Goal: Information Seeking & Learning: Check status

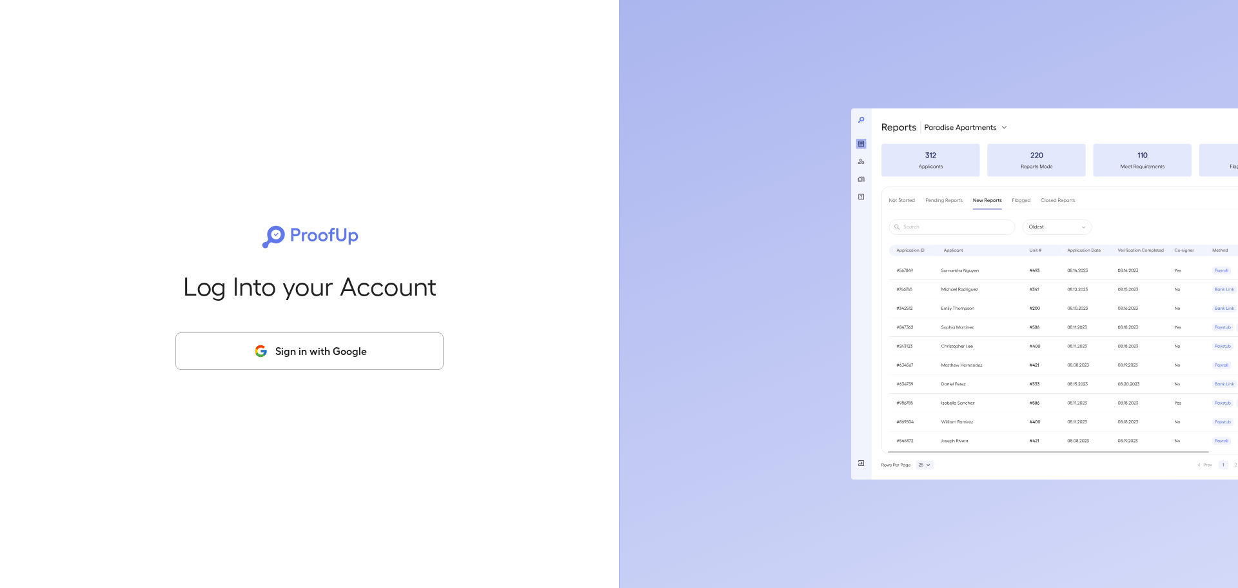
click at [200, 66] on div "Log Into your Account Sign in with Google" at bounding box center [310, 294] width 578 height 588
click at [315, 364] on button "Sign in with Google" at bounding box center [309, 350] width 268 height 37
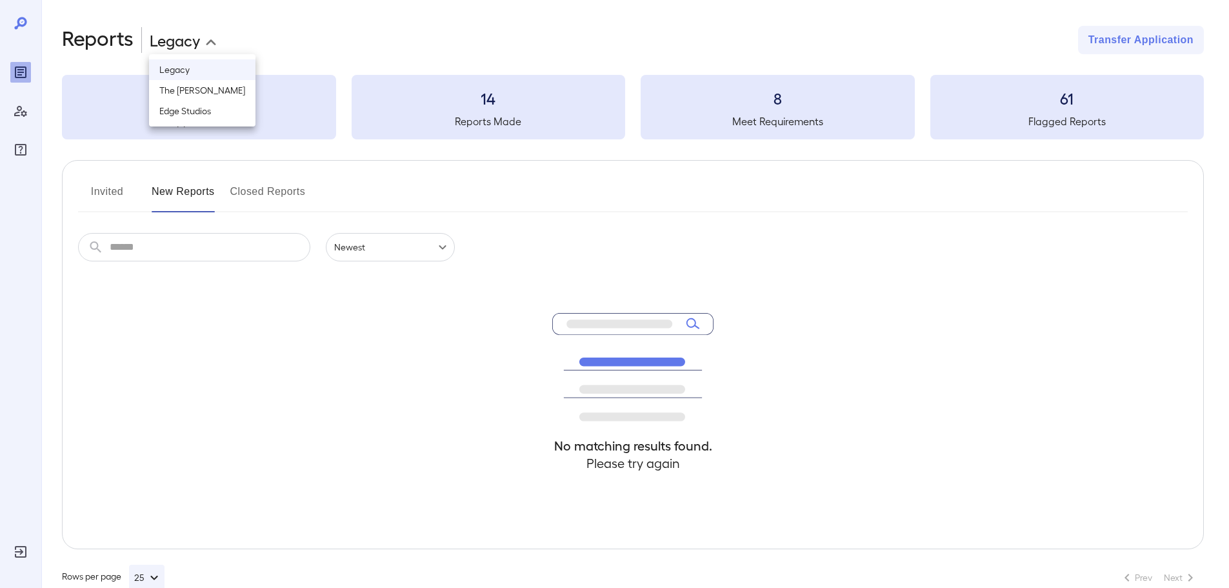
click at [179, 43] on body "**********" at bounding box center [614, 294] width 1229 height 588
click at [192, 109] on li "Edge Studios" at bounding box center [202, 111] width 106 height 21
type input "**********"
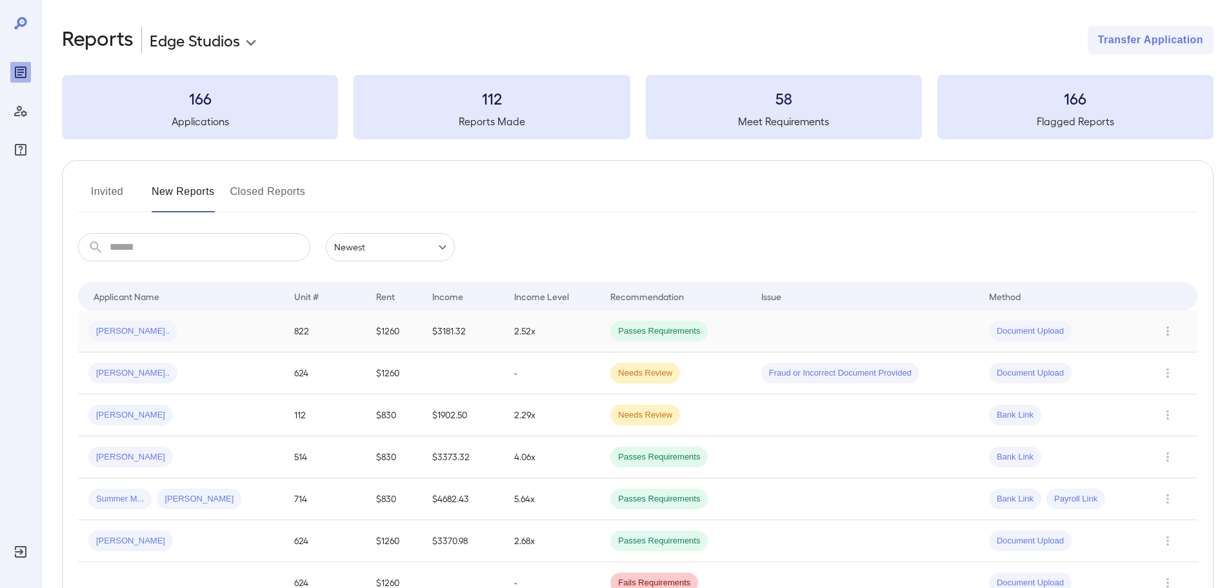
click at [114, 346] on td "[PERSON_NAME].." at bounding box center [181, 331] width 206 height 42
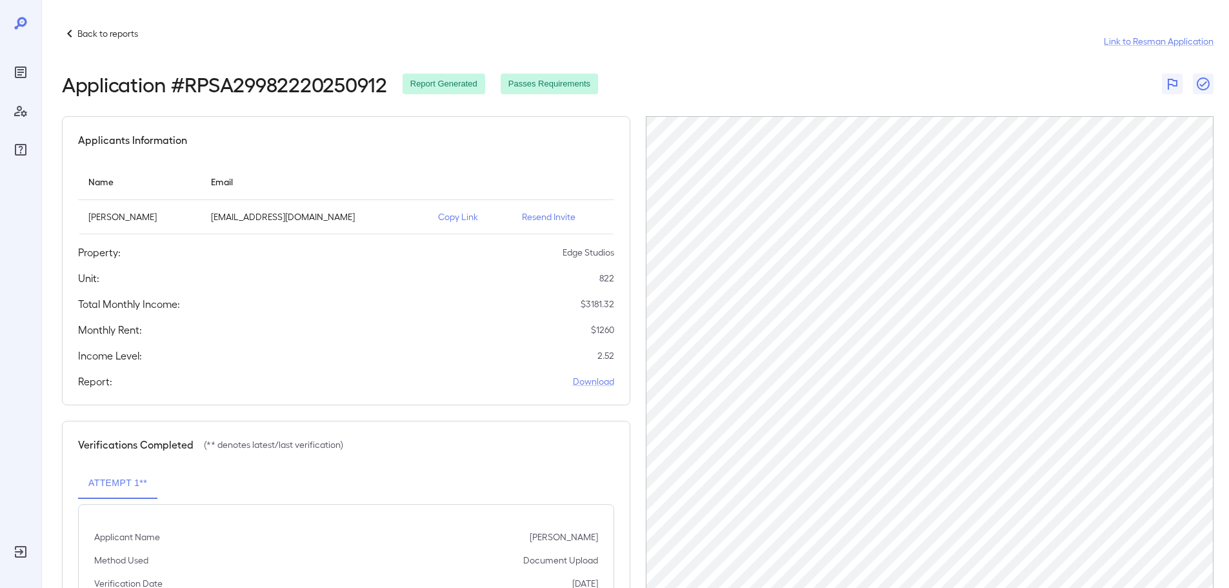
click at [121, 28] on p "Back to reports" at bounding box center [107, 33] width 61 height 13
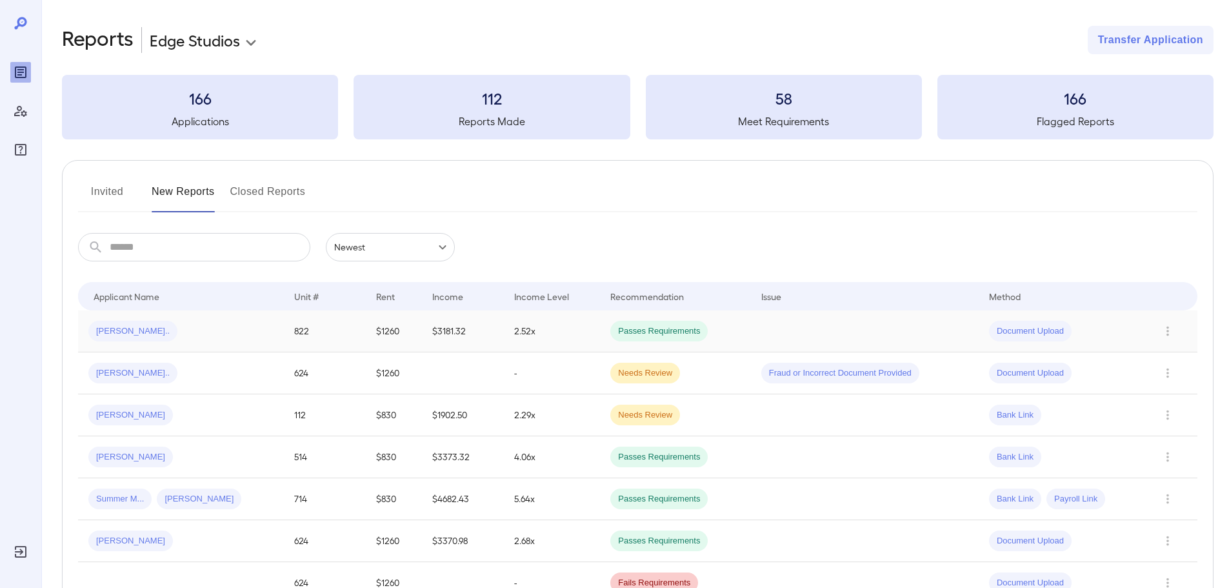
click at [530, 331] on td "2.52x" at bounding box center [552, 331] width 96 height 42
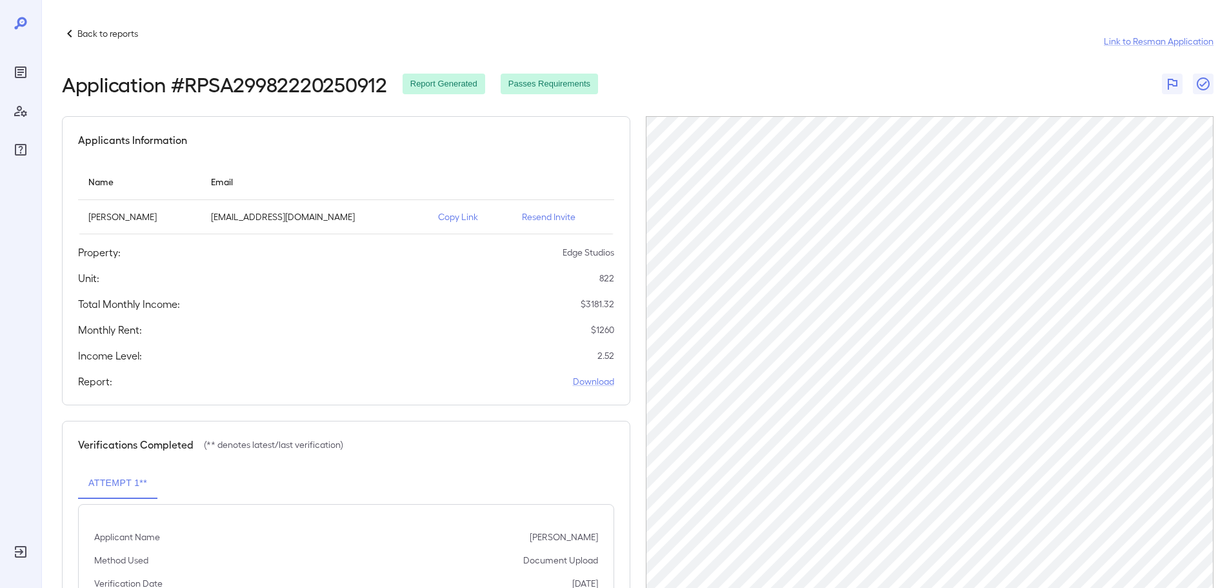
click at [82, 39] on p "Back to reports" at bounding box center [107, 33] width 61 height 13
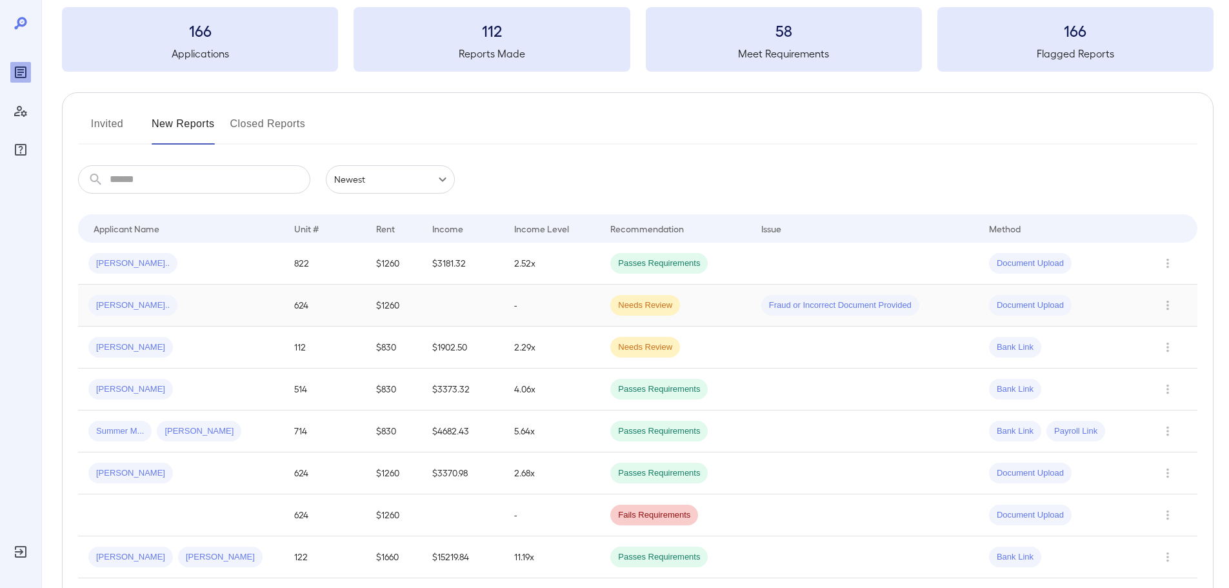
scroll to position [65, 0]
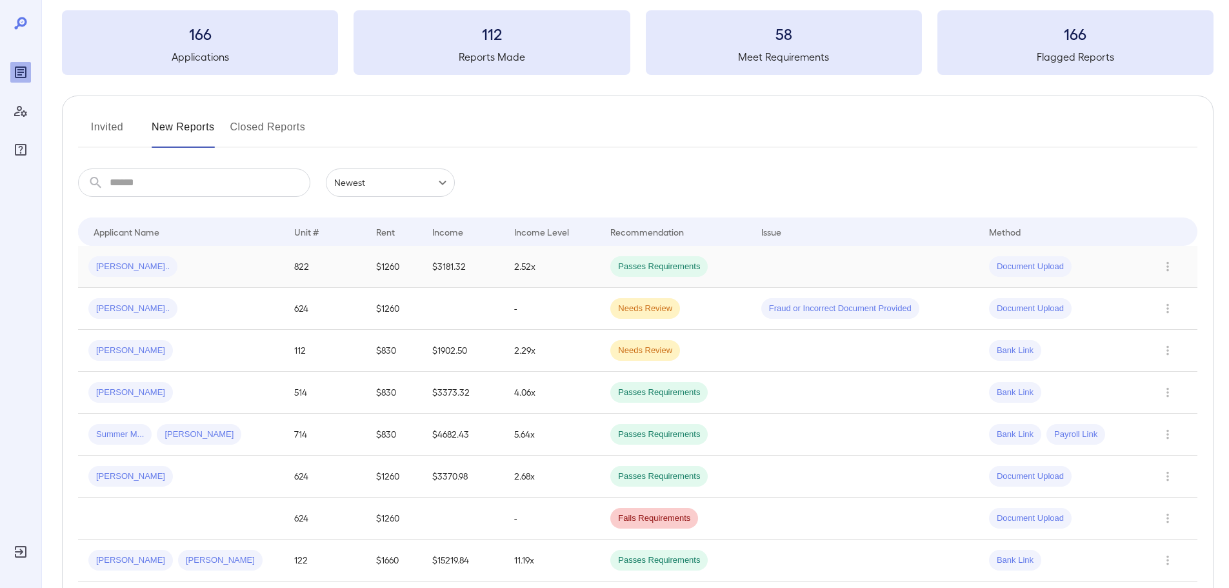
click at [560, 272] on td "2.52x" at bounding box center [552, 267] width 96 height 42
